Goal: Navigation & Orientation: Find specific page/section

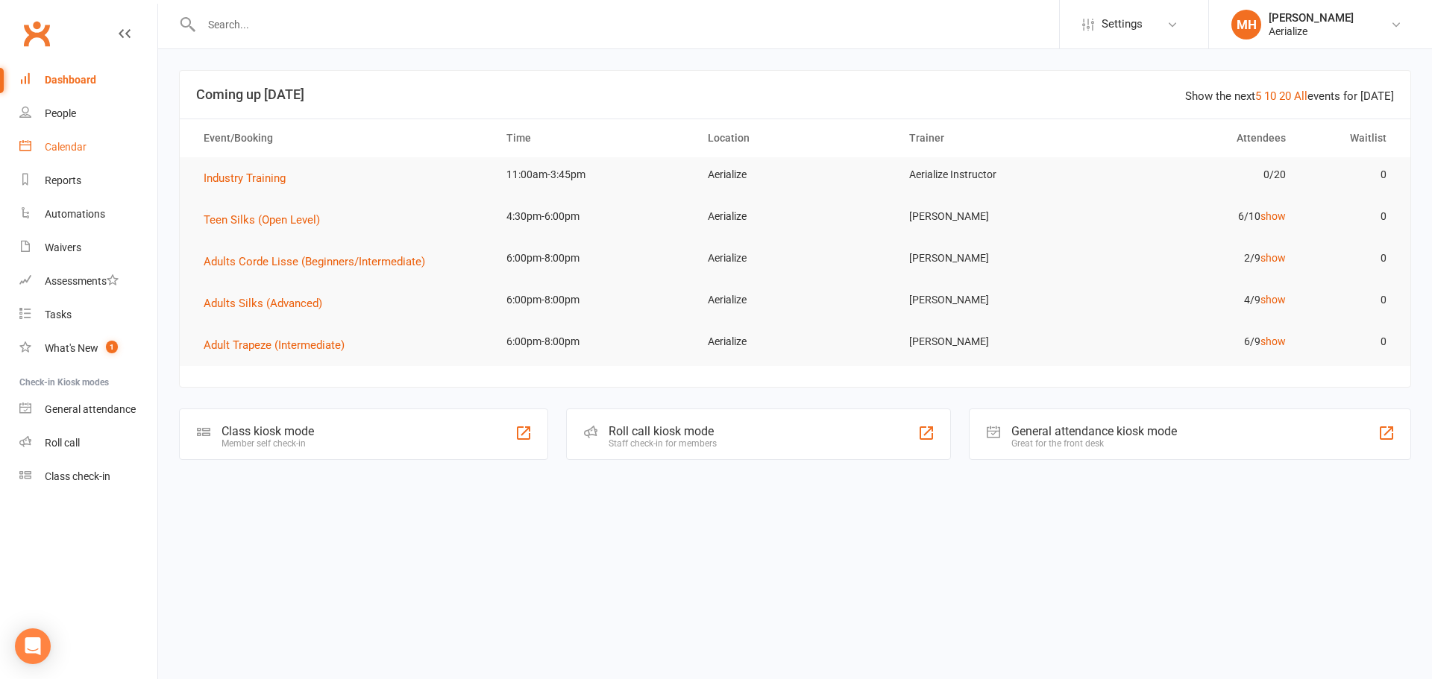
click at [81, 145] on div "Calendar" at bounding box center [66, 147] width 42 height 12
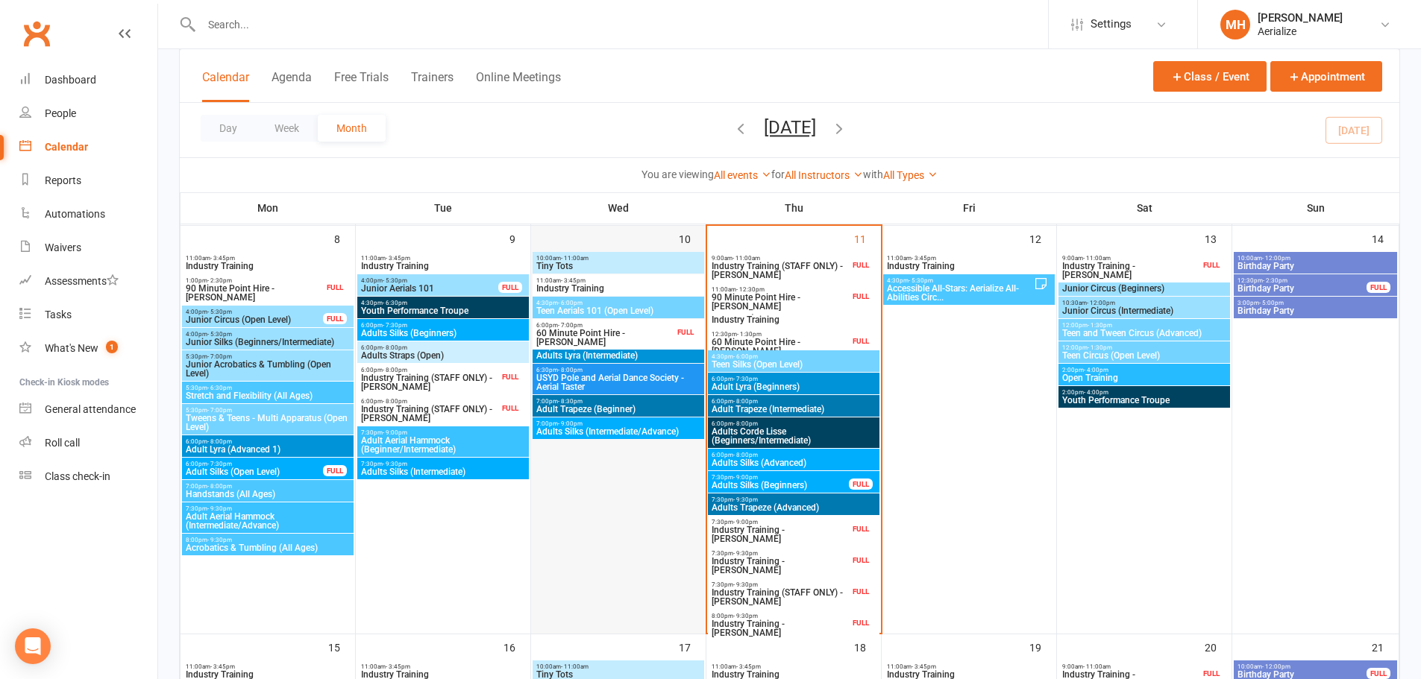
scroll to position [447, 0]
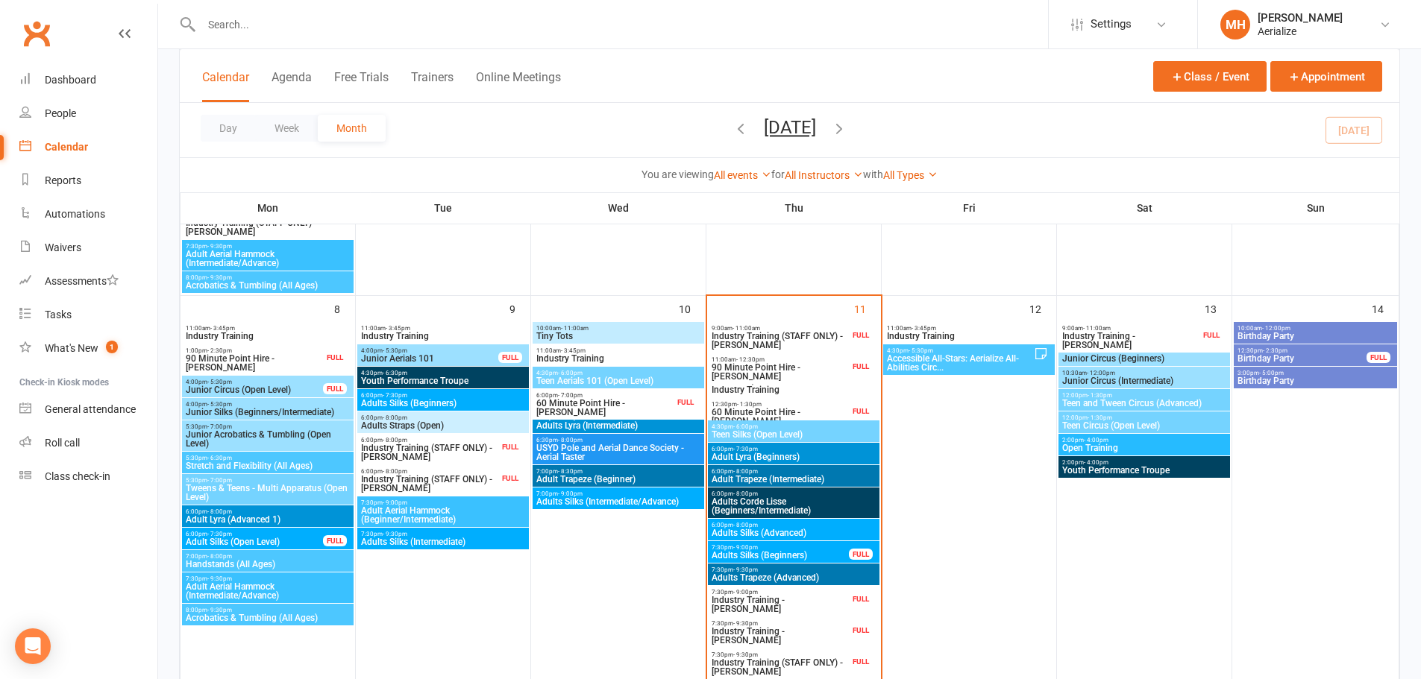
click at [755, 477] on span "Adult Trapeze (Intermediate)" at bounding box center [794, 479] width 166 height 9
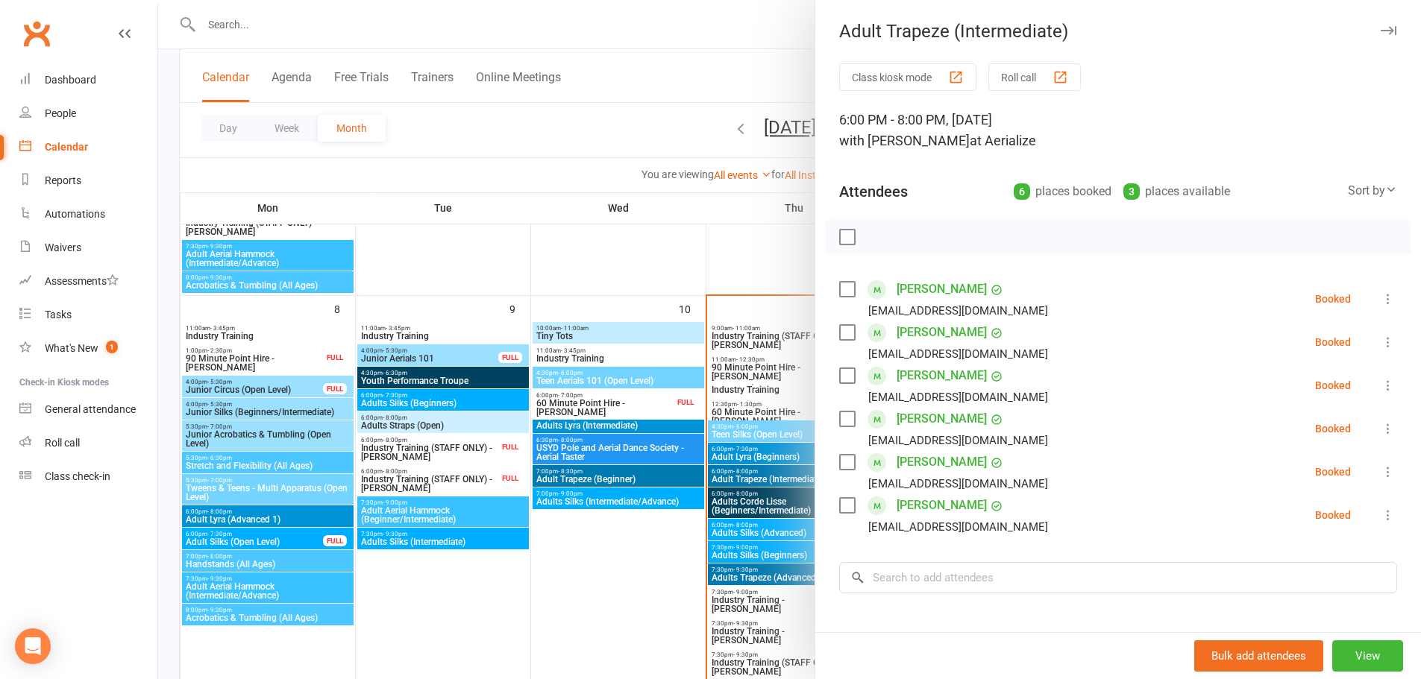
click at [640, 564] on div at bounding box center [789, 339] width 1262 height 679
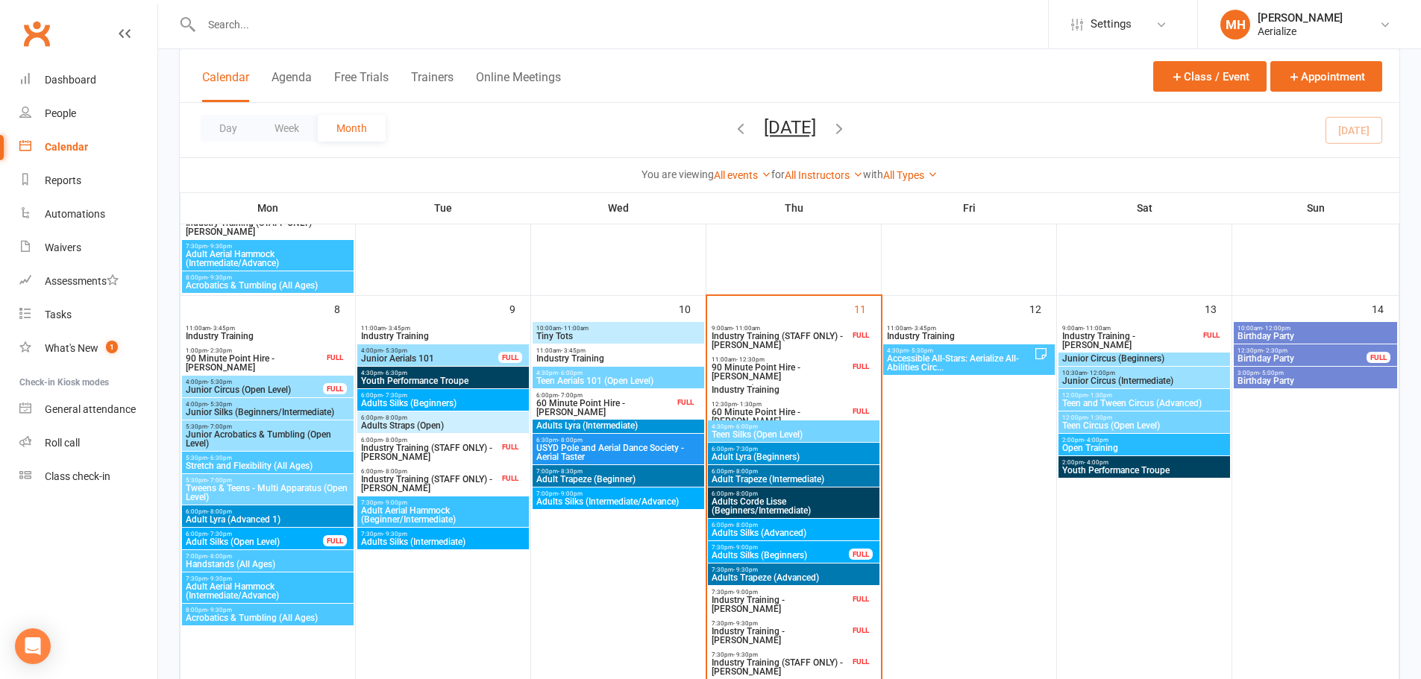
click at [773, 574] on span "Adults Trapeze (Advanced)" at bounding box center [794, 577] width 166 height 9
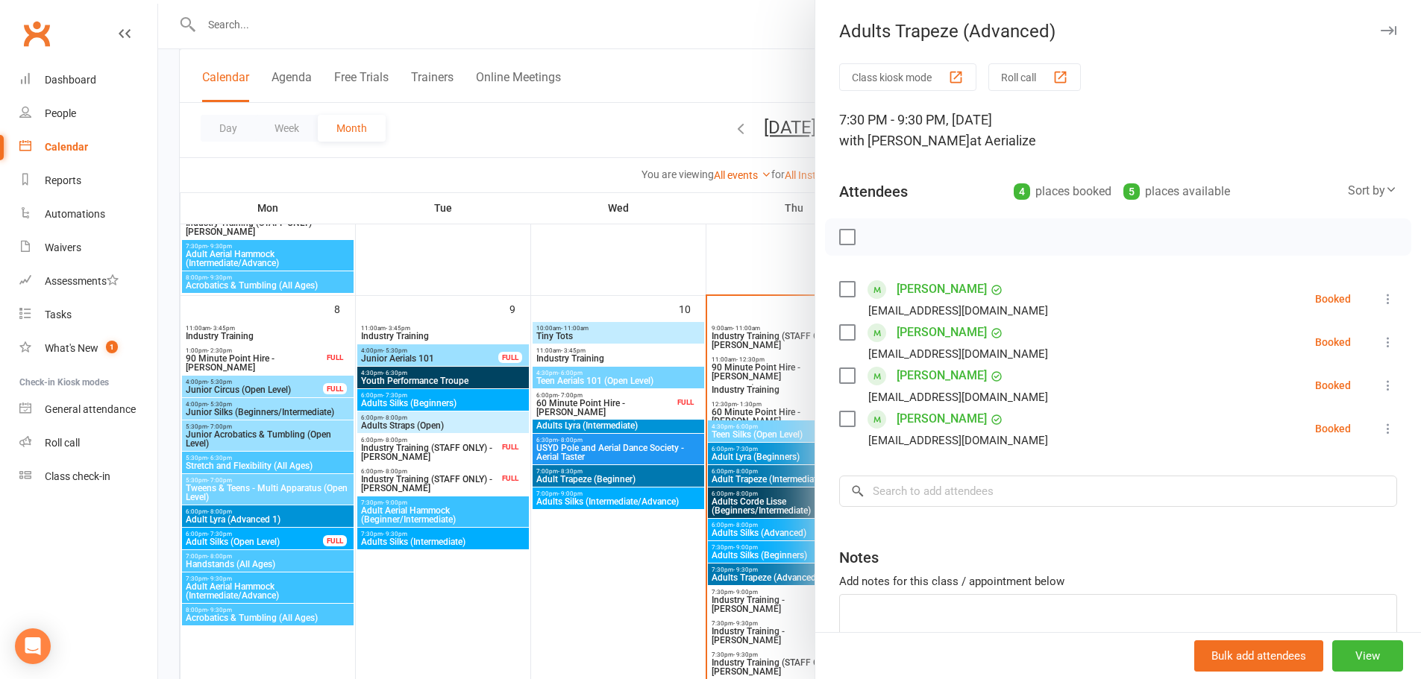
click at [637, 570] on div at bounding box center [789, 339] width 1262 height 679
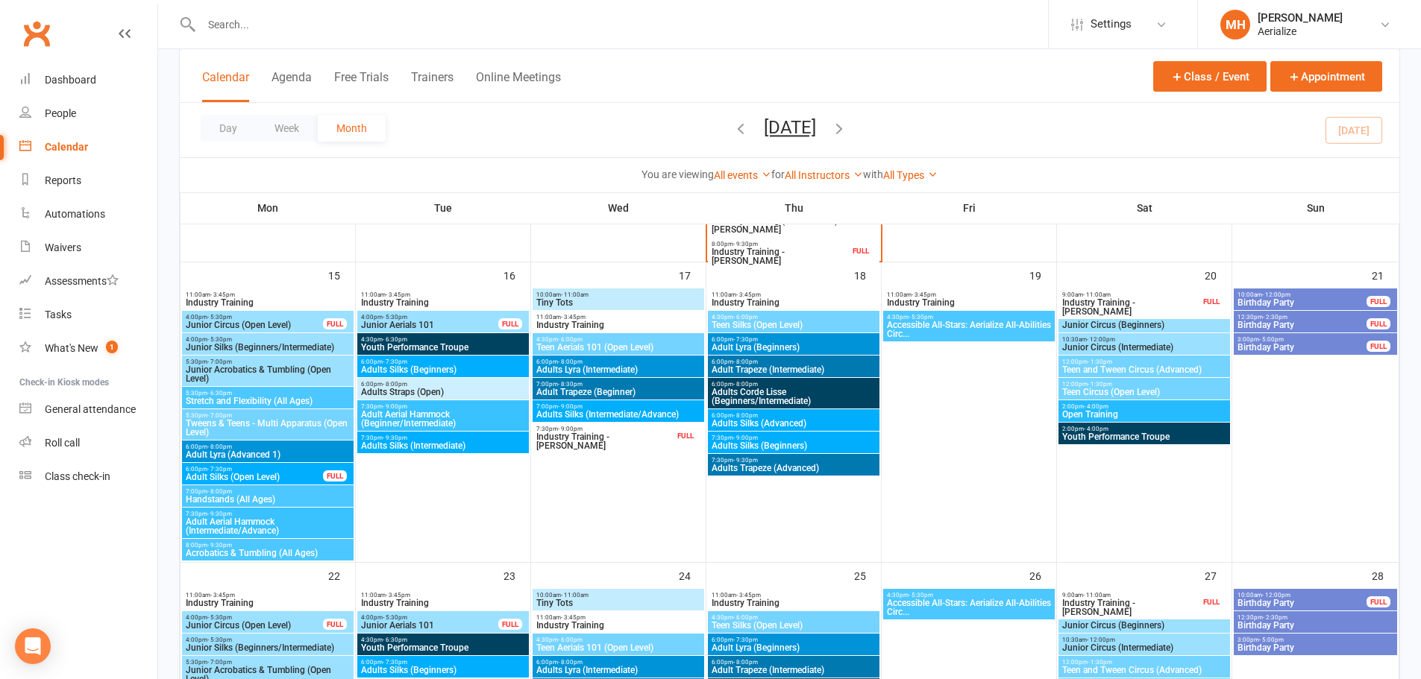
scroll to position [895, 0]
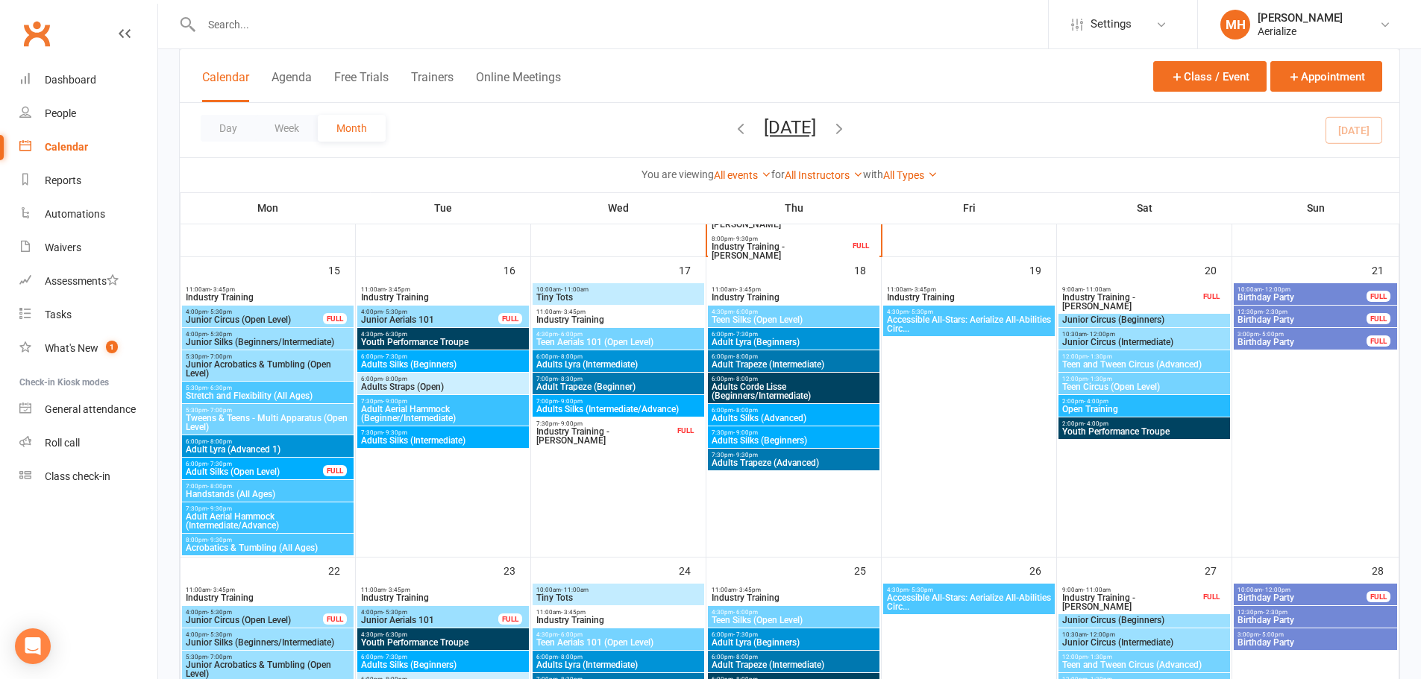
click at [738, 464] on span "Adults Trapeze (Advanced)" at bounding box center [794, 463] width 166 height 9
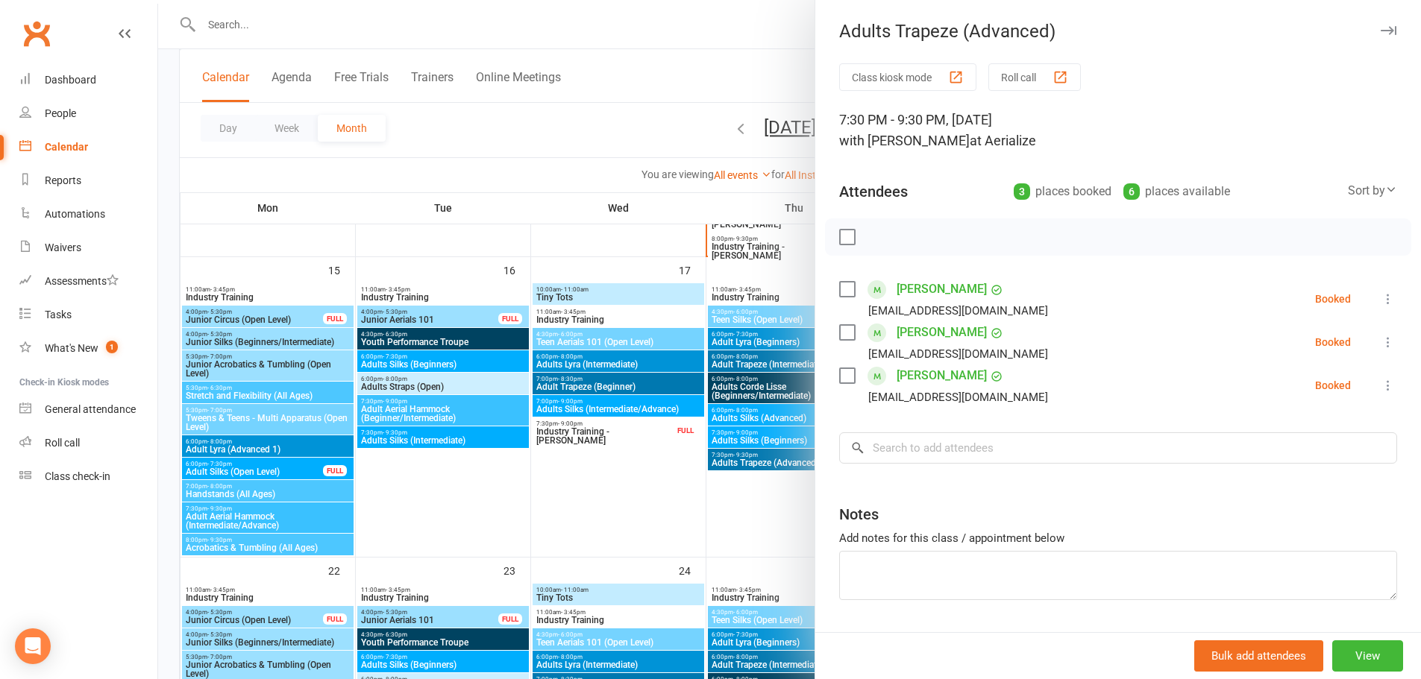
click at [601, 499] on div at bounding box center [789, 339] width 1262 height 679
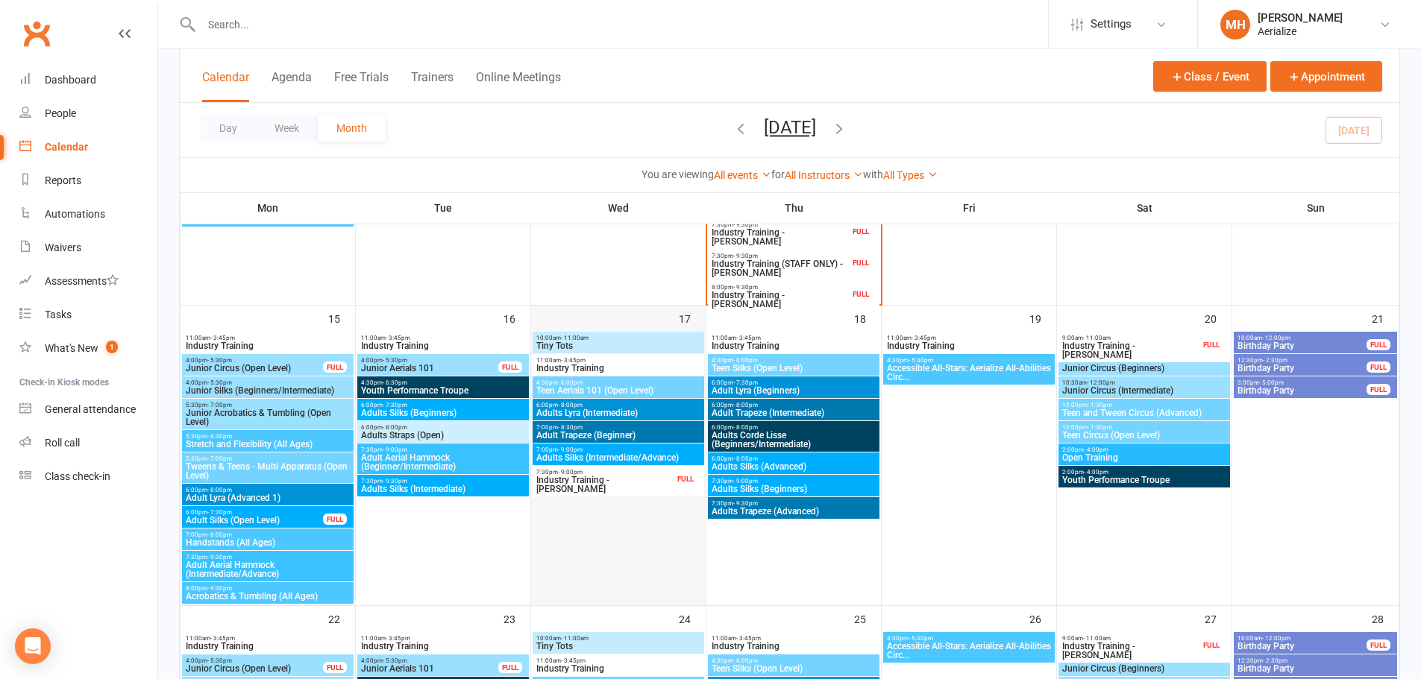
scroll to position [820, 0]
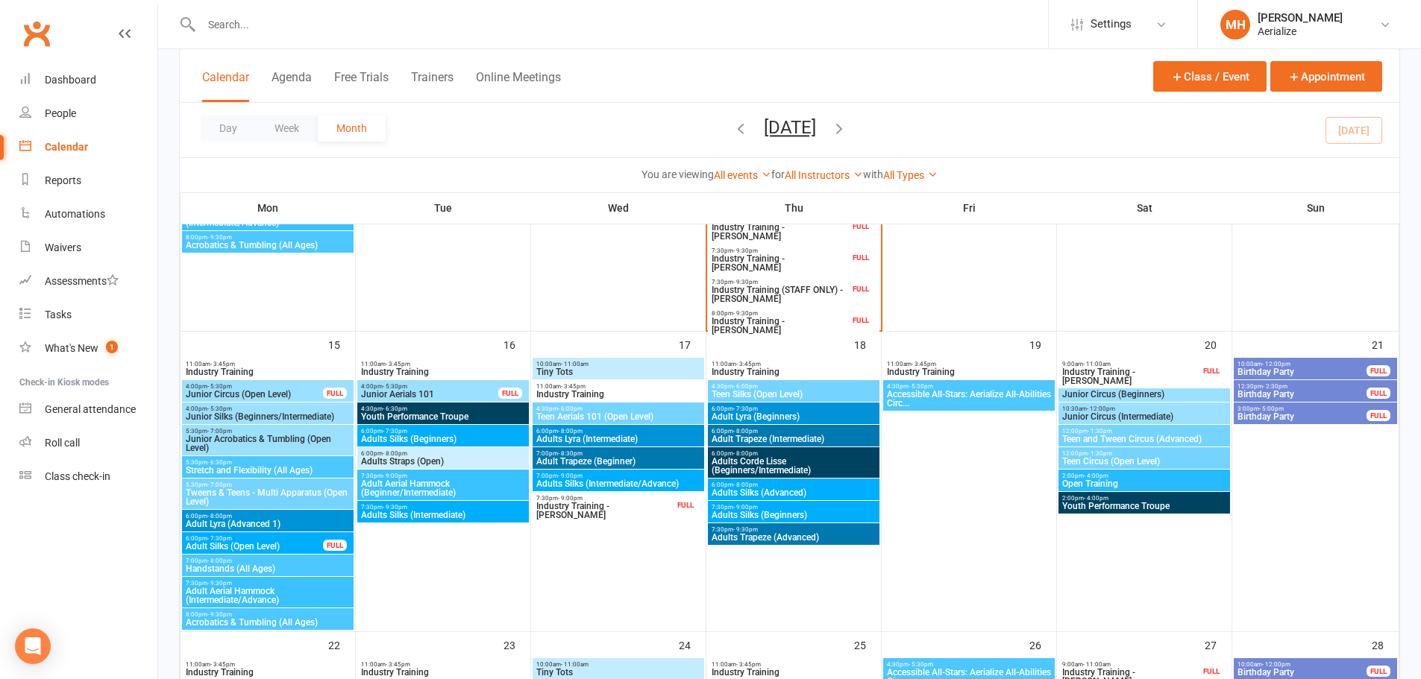
click at [603, 479] on span "Adults Silks (Intermediate/Advance)" at bounding box center [618, 483] width 166 height 9
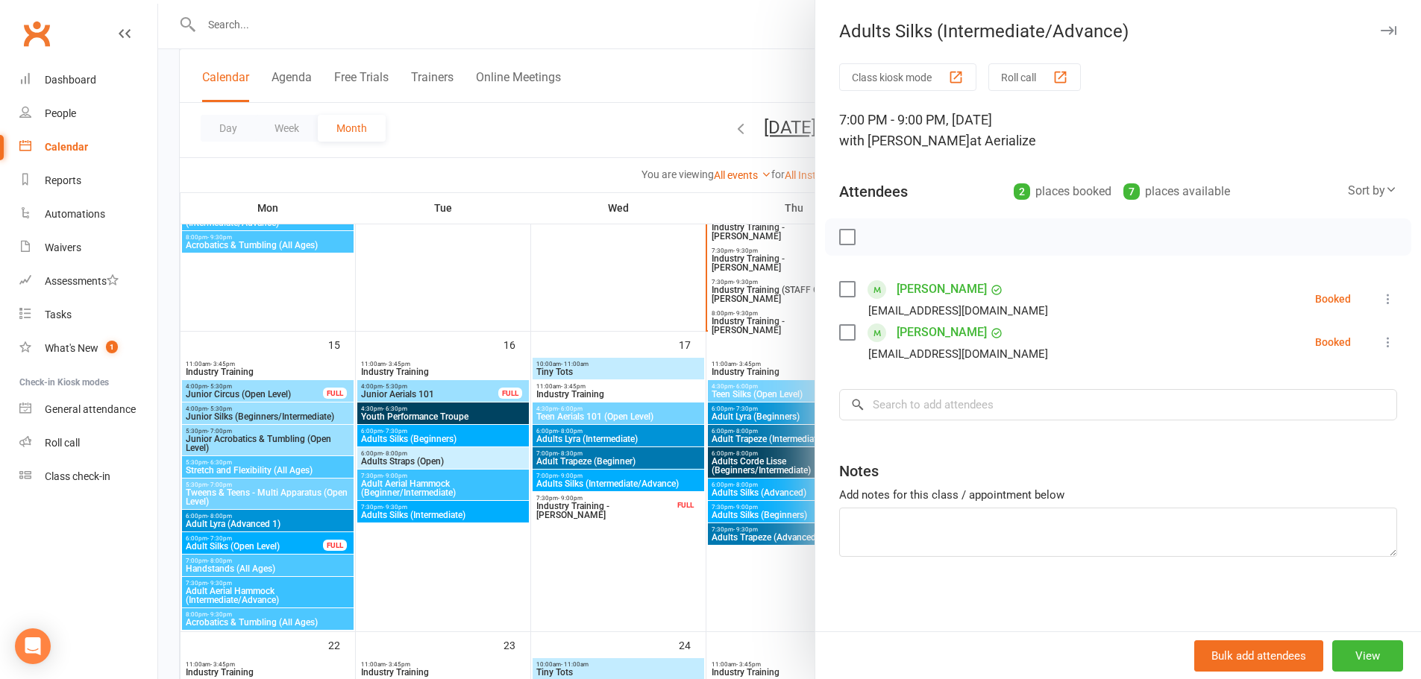
click at [632, 581] on div at bounding box center [789, 339] width 1262 height 679
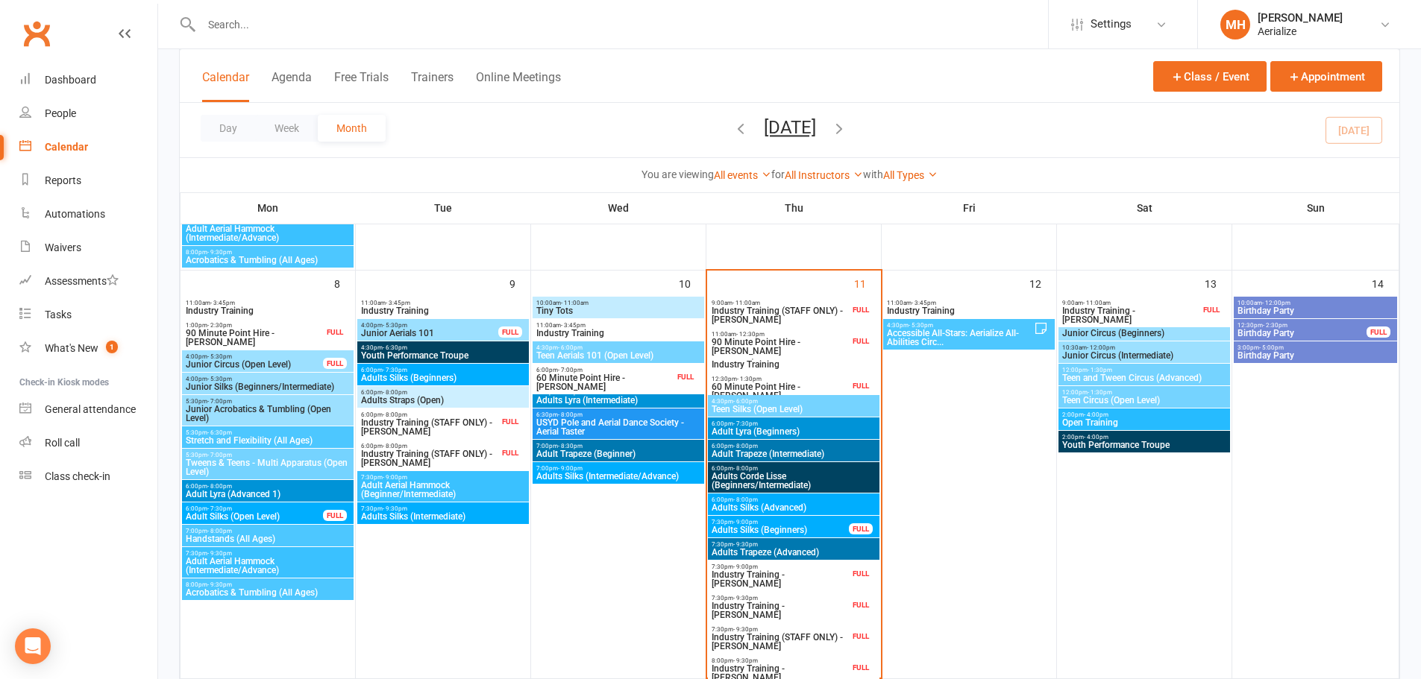
scroll to position [447, 0]
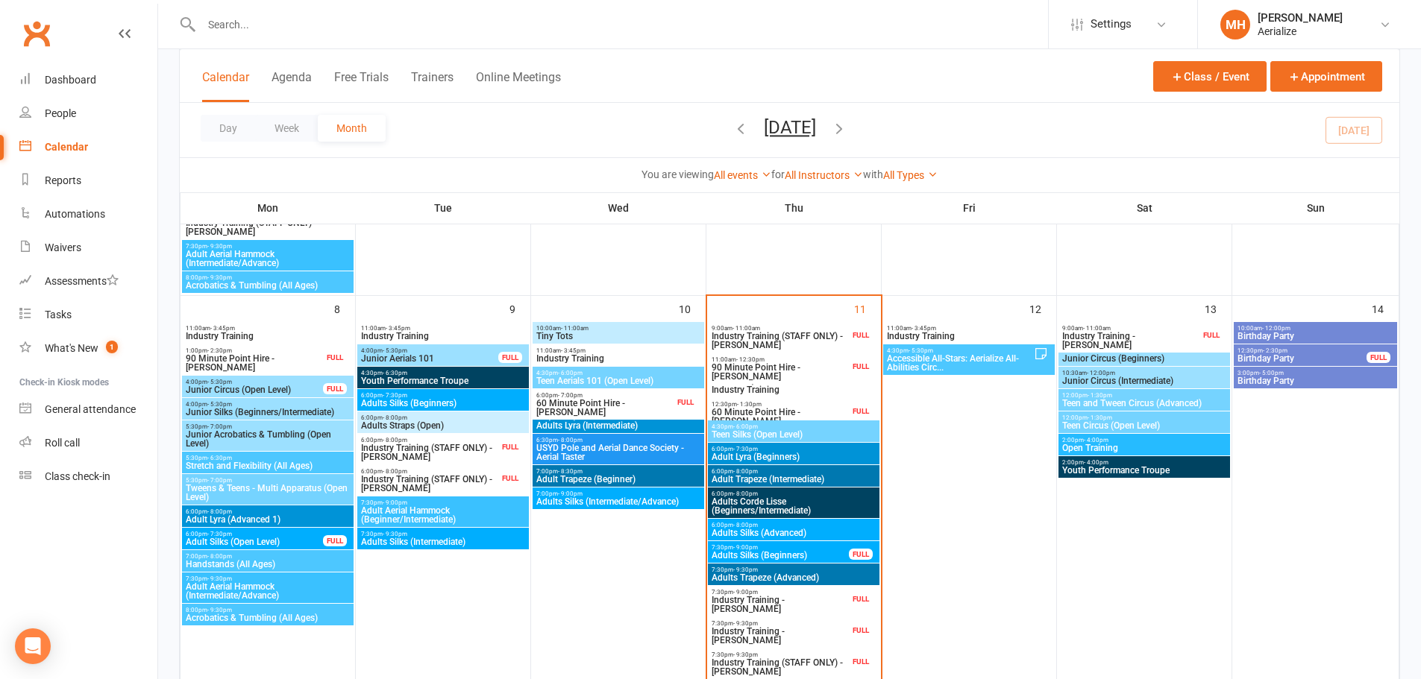
click at [589, 478] on span "Adult Trapeze (Beginner)" at bounding box center [618, 479] width 166 height 9
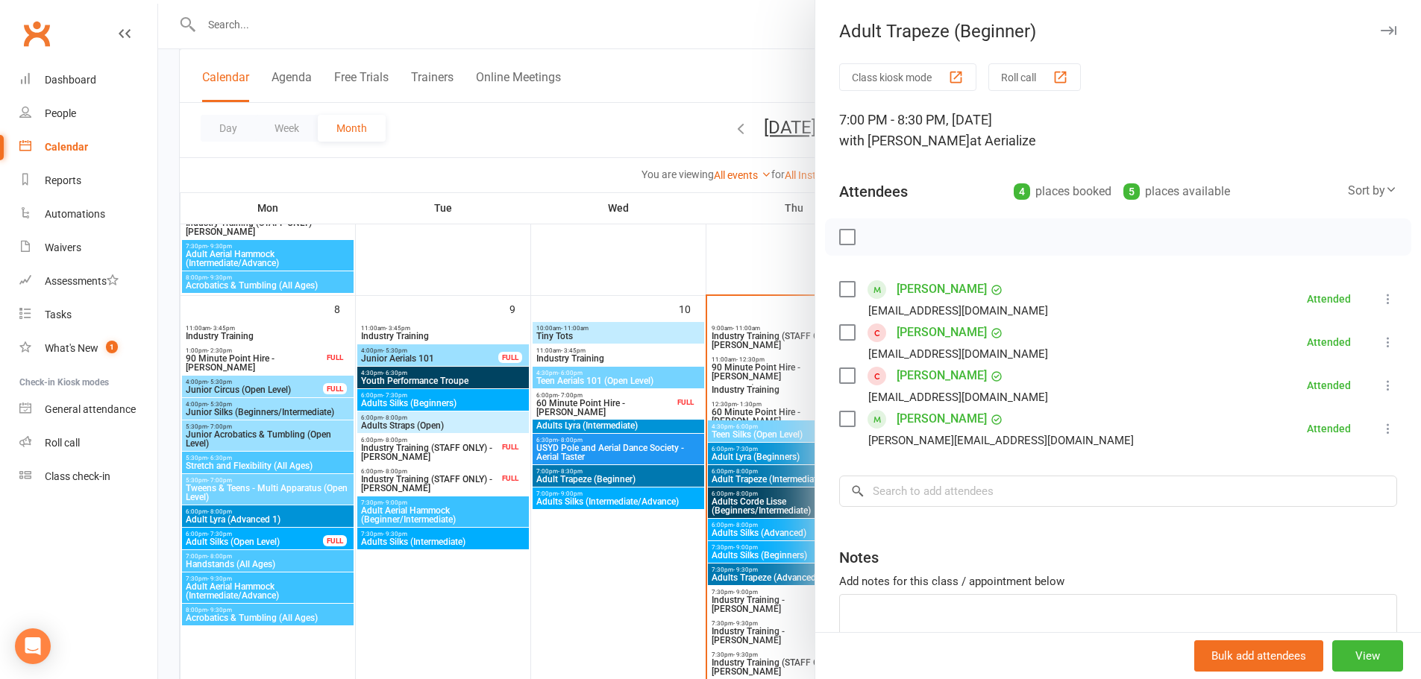
click at [602, 562] on div at bounding box center [789, 339] width 1262 height 679
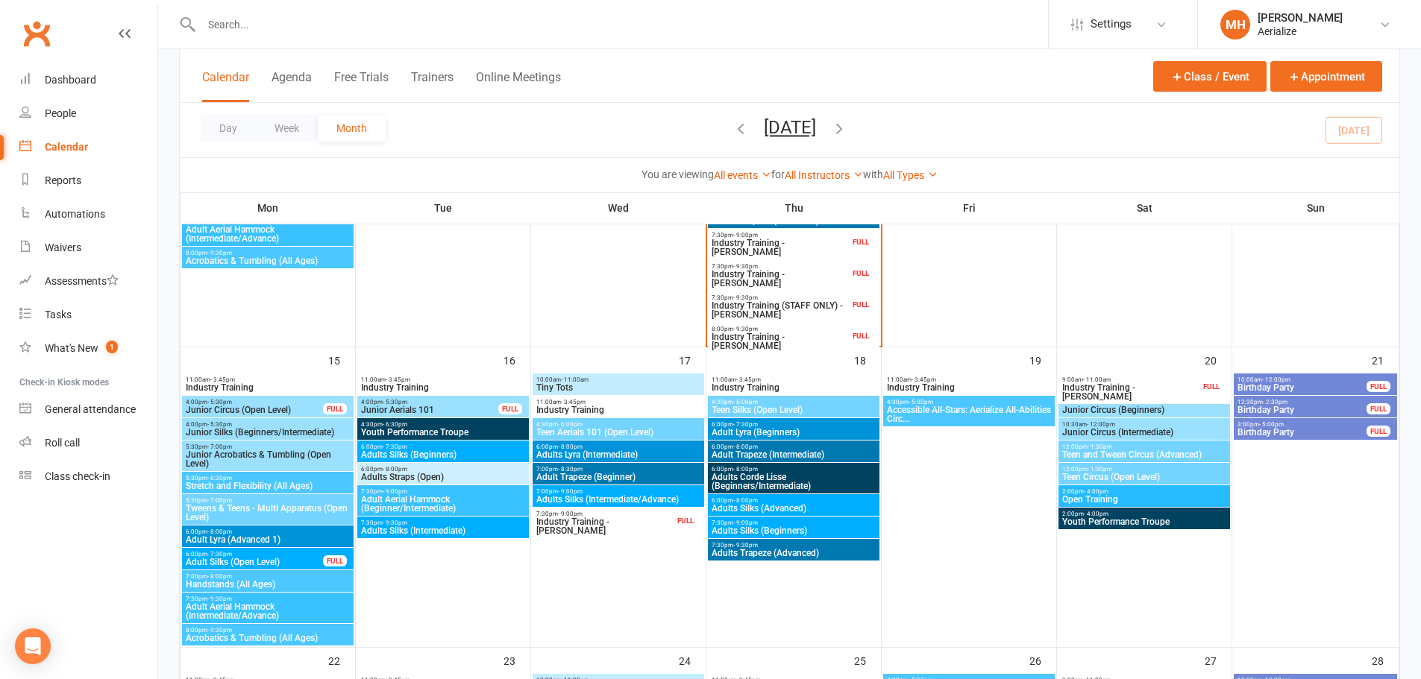
scroll to position [820, 0]
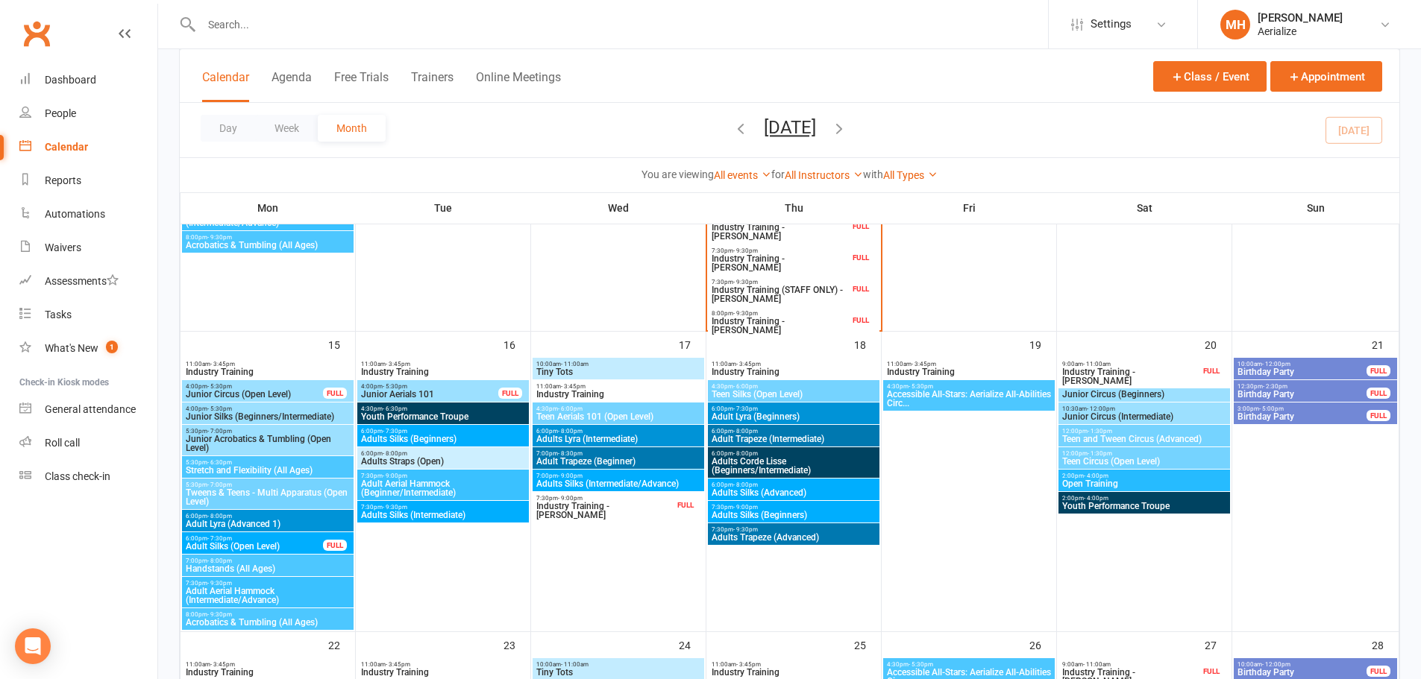
click at [585, 459] on span "Adult Trapeze (Beginner)" at bounding box center [618, 461] width 166 height 9
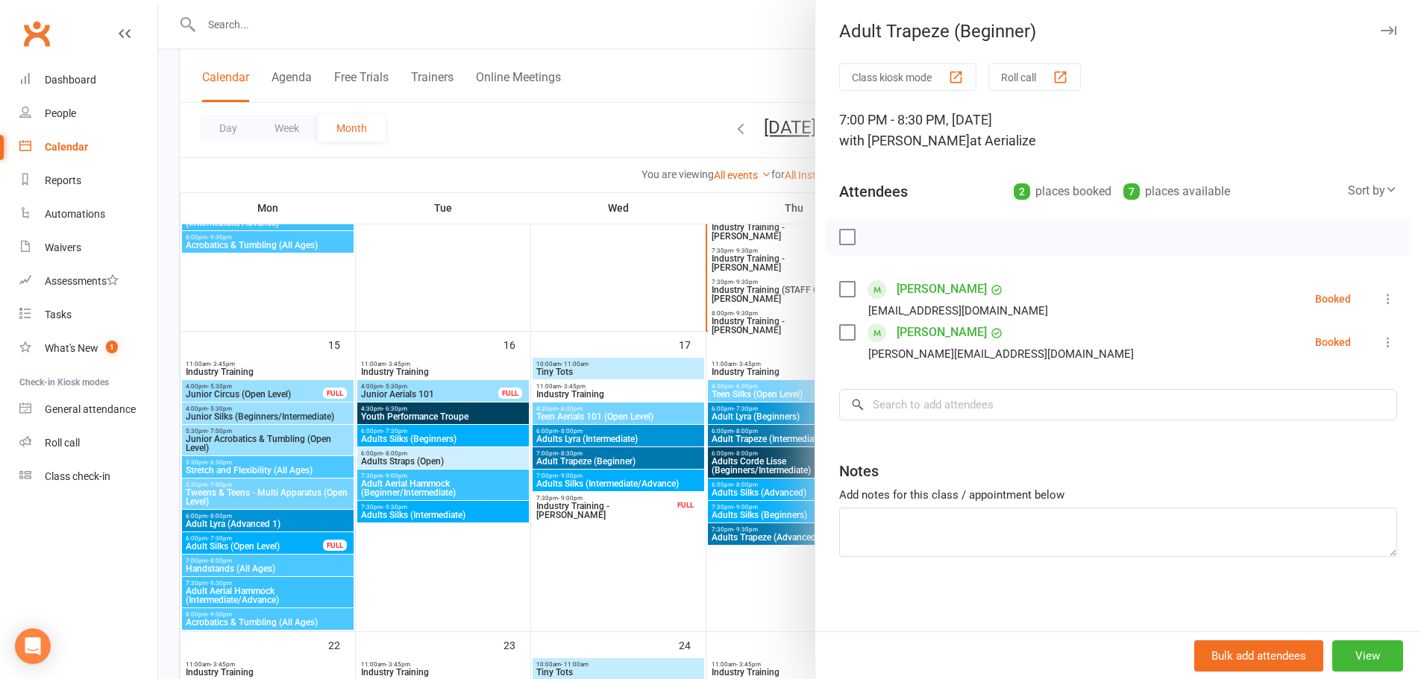
click at [605, 300] on div at bounding box center [789, 339] width 1262 height 679
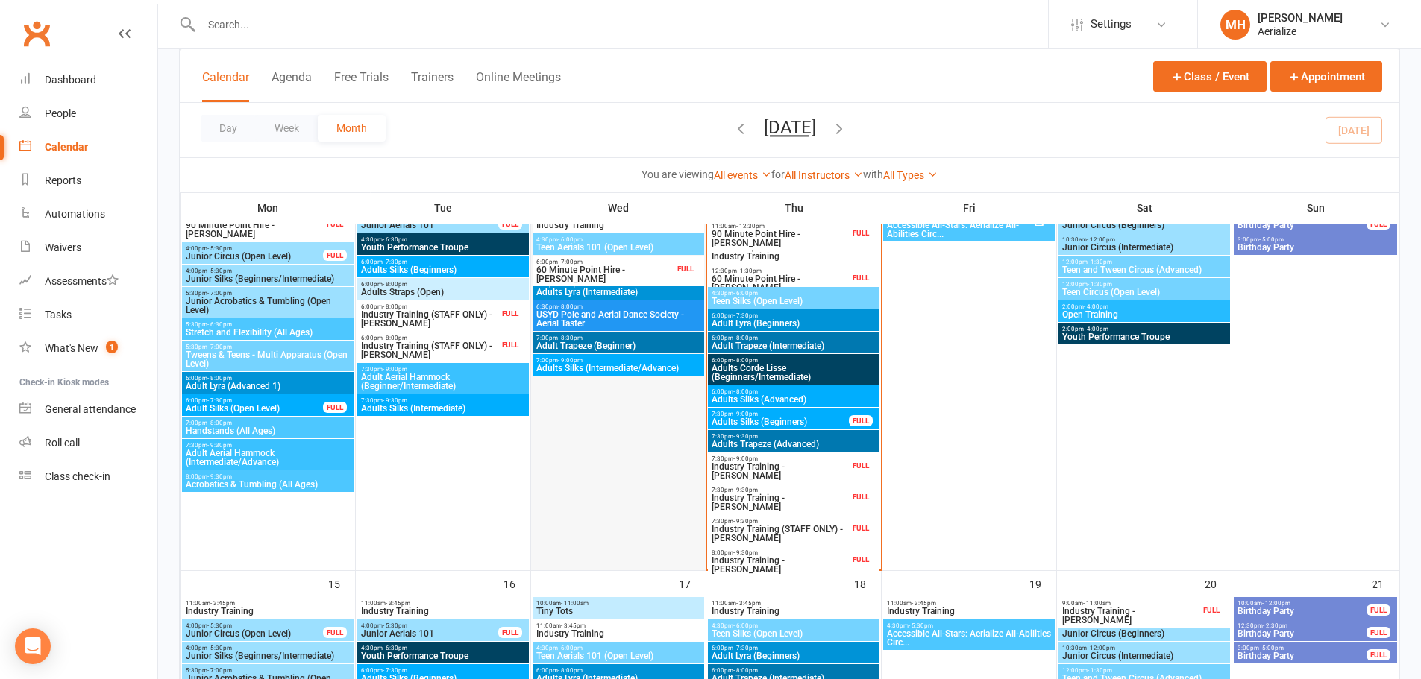
scroll to position [522, 0]
